Goal: Navigation & Orientation: Find specific page/section

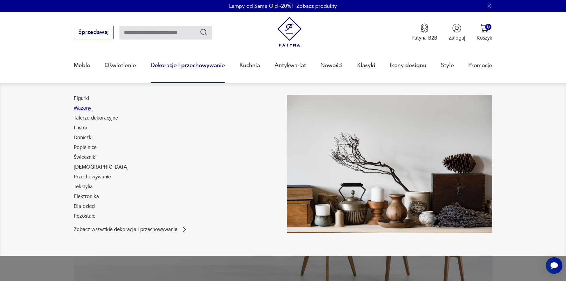
click at [78, 108] on link "Wazony" at bounding box center [83, 108] width 18 height 7
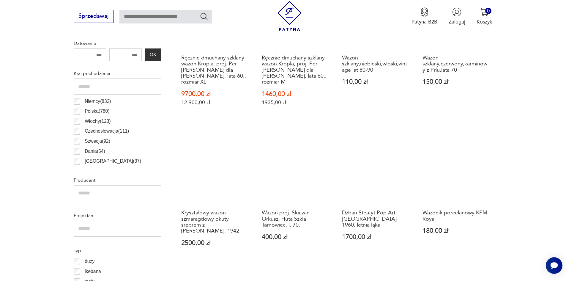
scroll to position [328, 0]
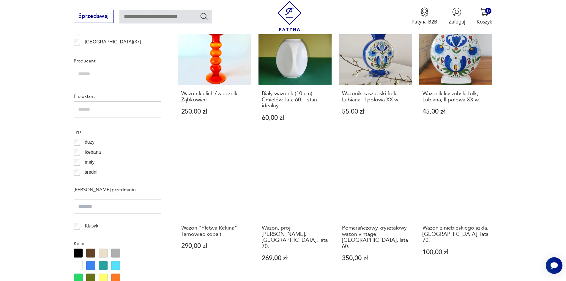
scroll to position [466, 0]
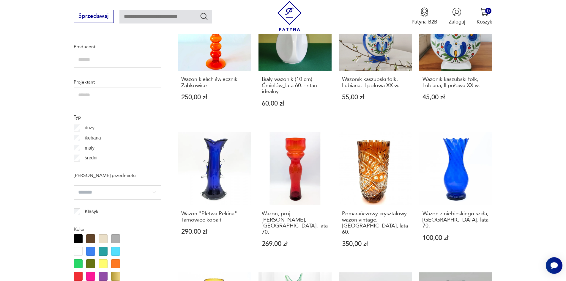
click at [85, 59] on input "text" at bounding box center [117, 60] width 87 height 16
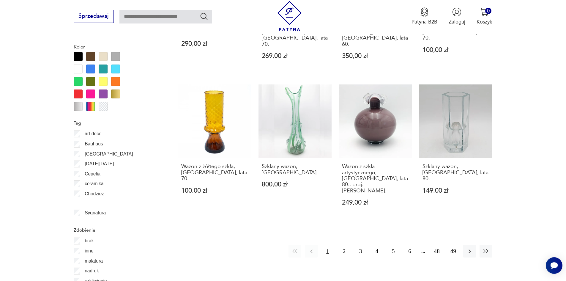
scroll to position [661, 0]
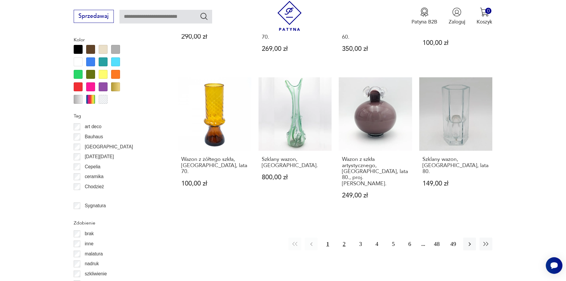
type input "*********"
click at [344, 237] on button "2" at bounding box center [344, 243] width 13 height 13
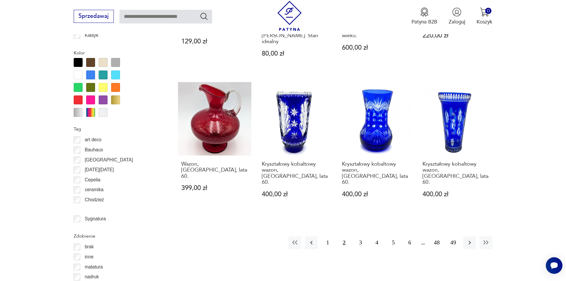
scroll to position [650, 0]
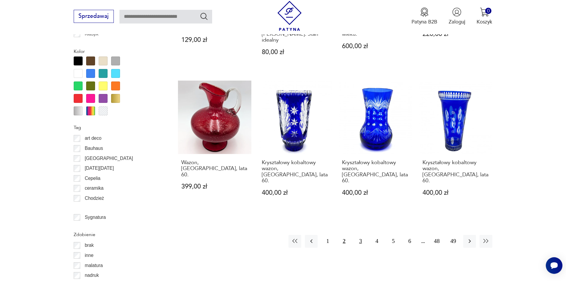
click at [360, 235] on button "3" at bounding box center [360, 241] width 13 height 13
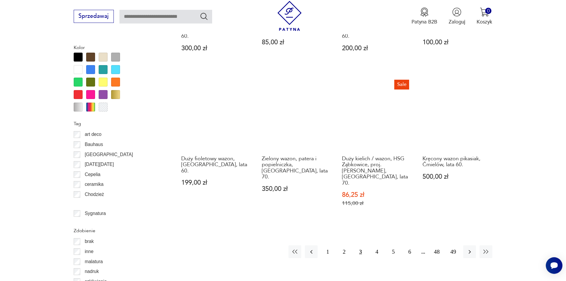
scroll to position [659, 0]
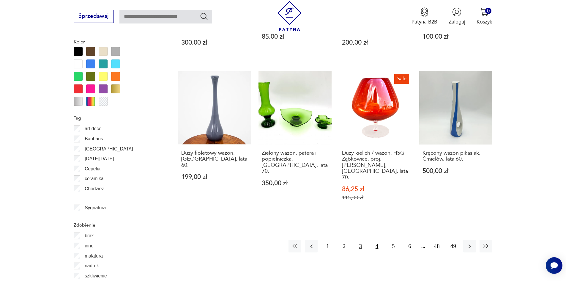
click at [375, 239] on button "4" at bounding box center [376, 245] width 13 height 13
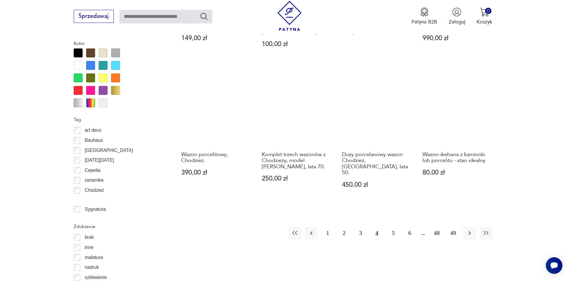
scroll to position [669, 0]
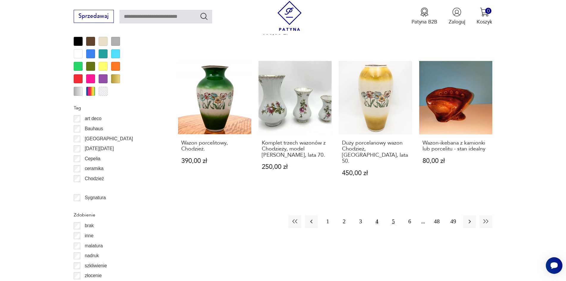
click at [392, 215] on button "5" at bounding box center [393, 221] width 13 height 13
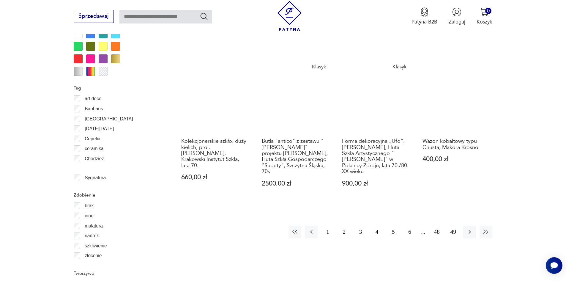
scroll to position [705, 0]
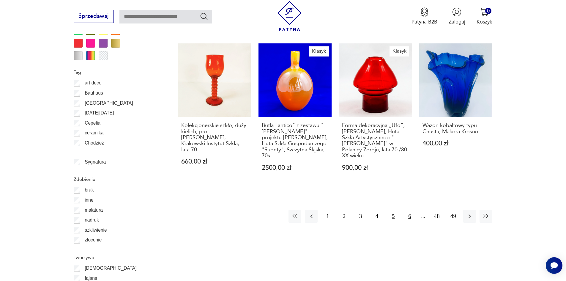
click at [409, 210] on button "6" at bounding box center [409, 216] width 13 height 13
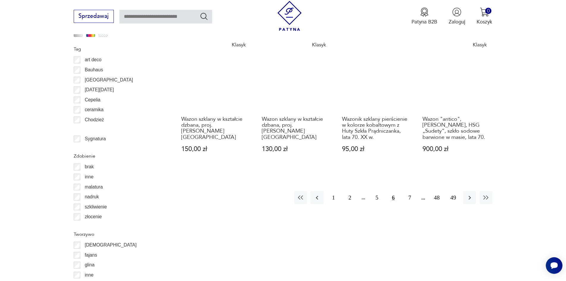
scroll to position [729, 0]
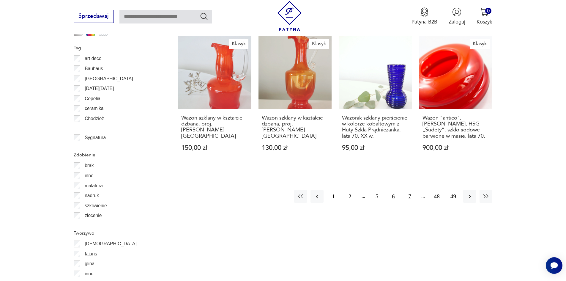
click at [410, 190] on button "7" at bounding box center [409, 196] width 13 height 13
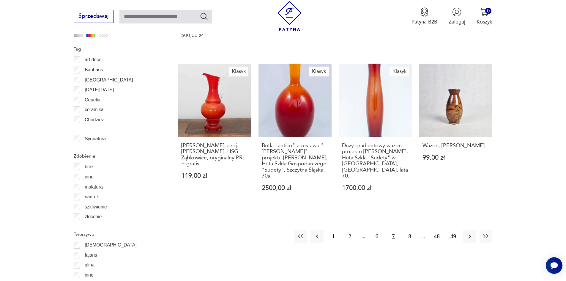
scroll to position [731, 0]
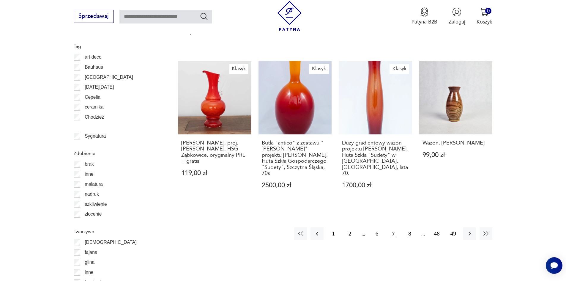
click at [409, 227] on button "8" at bounding box center [409, 233] width 13 height 13
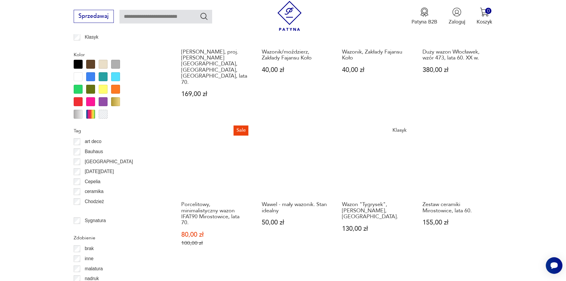
scroll to position [649, 0]
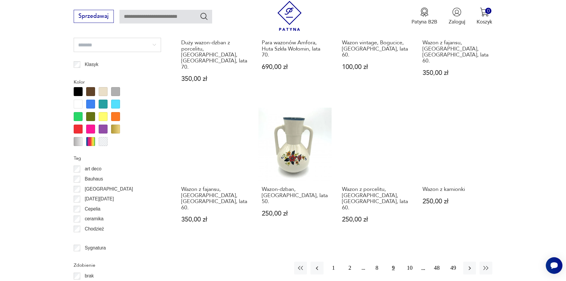
scroll to position [635, 0]
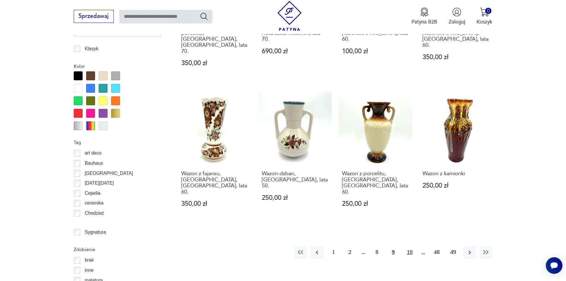
click at [409, 246] on button "10" at bounding box center [409, 252] width 13 height 13
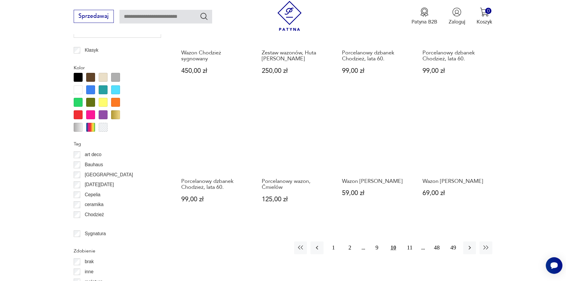
scroll to position [636, 0]
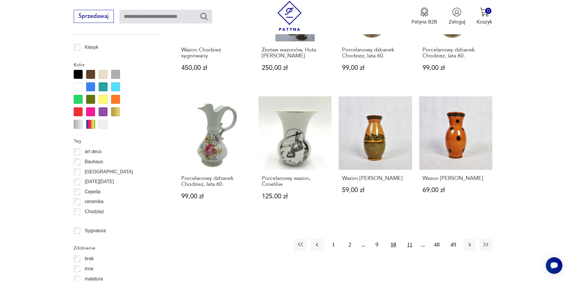
click at [410, 238] on button "11" at bounding box center [409, 244] width 13 height 13
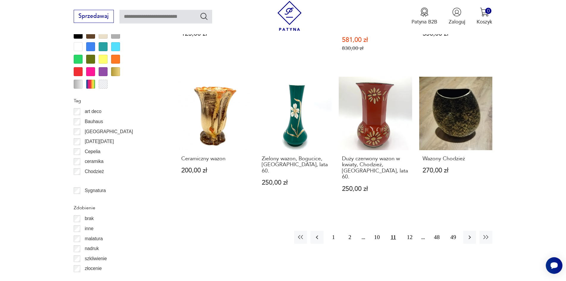
scroll to position [679, 0]
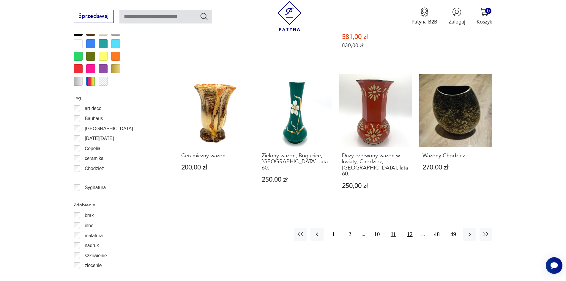
click at [408, 227] on button "12" at bounding box center [409, 233] width 13 height 13
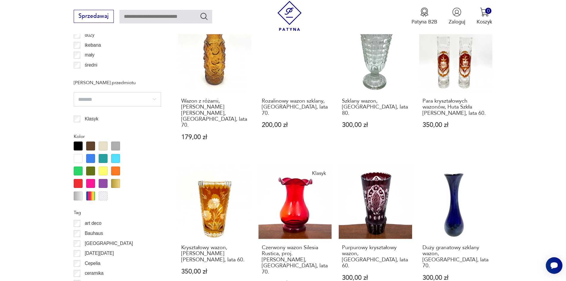
scroll to position [600, 0]
